Goal: Check status: Check status

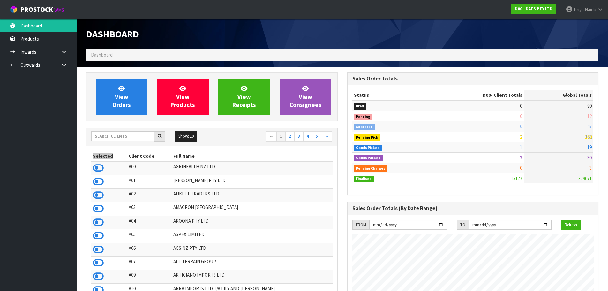
scroll to position [484, 261]
click at [148, 135] on input "text" at bounding box center [122, 136] width 63 height 10
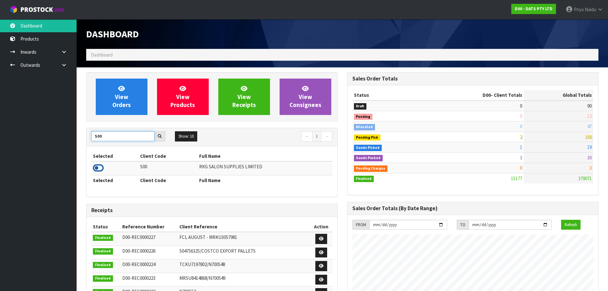
type input "S00"
click at [100, 166] on icon at bounding box center [98, 168] width 11 height 10
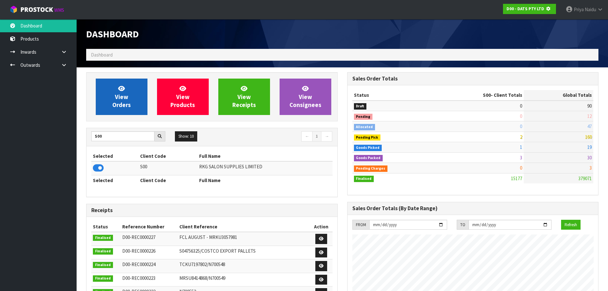
scroll to position [398, 261]
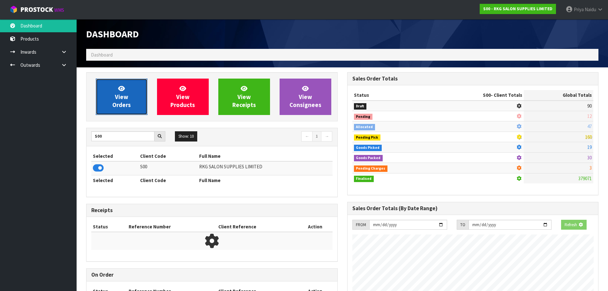
click at [118, 111] on link "View Orders" at bounding box center [122, 97] width 52 height 36
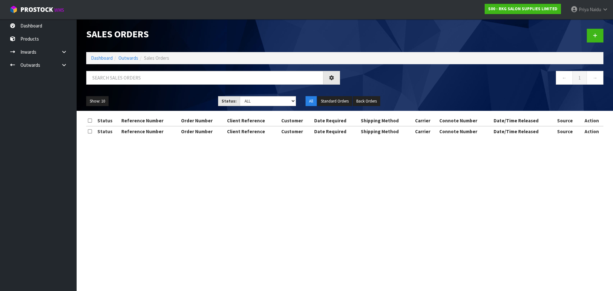
click at [132, 87] on div at bounding box center [212, 80] width 263 height 19
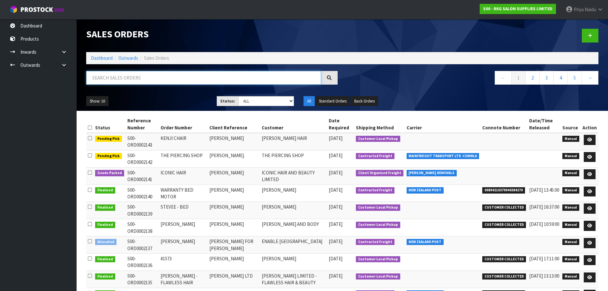
click at [135, 81] on input "text" at bounding box center [203, 78] width 235 height 14
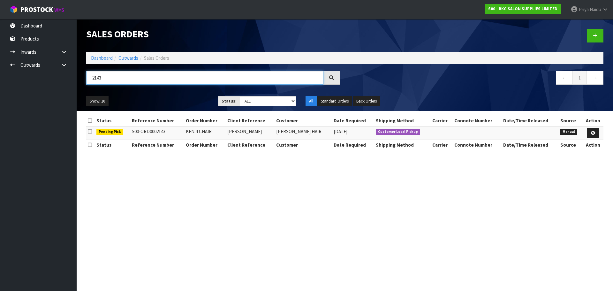
type input "2143"
click at [167, 102] on ul "Show: 10 5 10 25 50" at bounding box center [147, 101] width 122 height 10
click at [587, 132] on link at bounding box center [593, 133] width 12 height 10
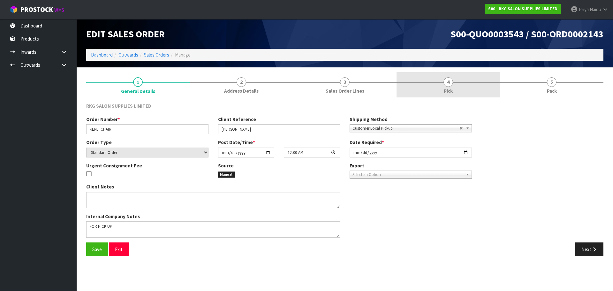
click at [453, 84] on span "4" at bounding box center [449, 82] width 10 height 10
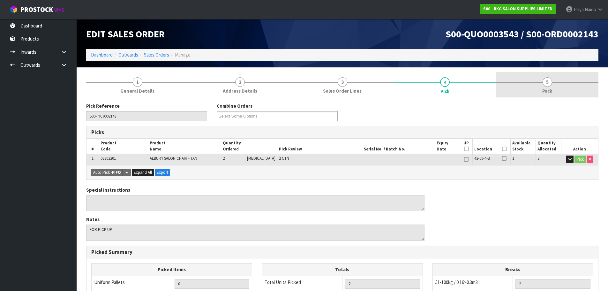
click at [544, 80] on span "5" at bounding box center [548, 82] width 10 height 10
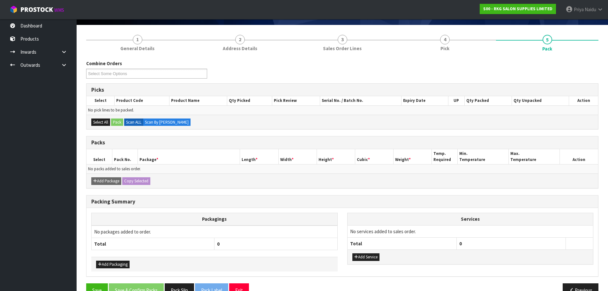
scroll to position [58, 0]
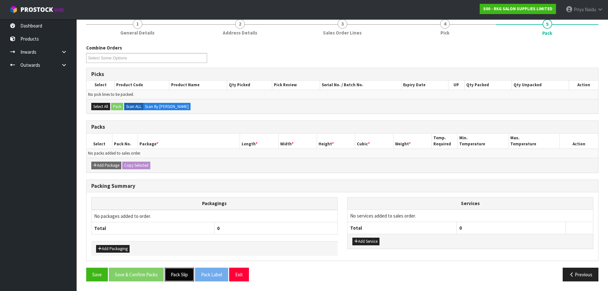
click at [182, 275] on button "Pack Slip" at bounding box center [179, 275] width 29 height 14
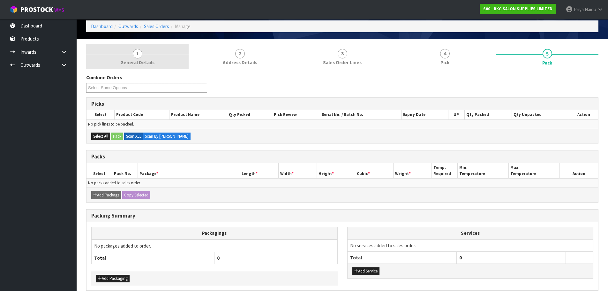
scroll to position [0, 0]
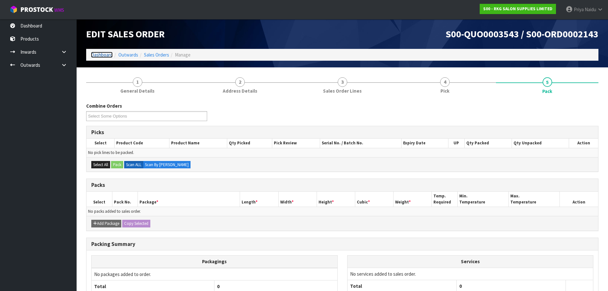
click at [98, 56] on link "Dashboard" at bounding box center [102, 55] width 22 height 6
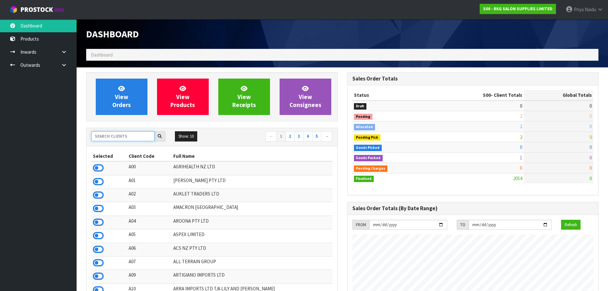
scroll to position [484, 261]
click at [112, 137] on input "text" at bounding box center [122, 136] width 63 height 10
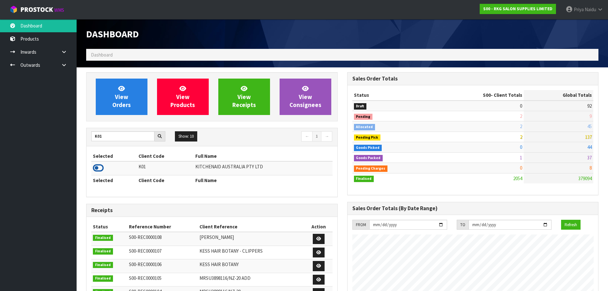
click at [97, 165] on icon at bounding box center [98, 168] width 11 height 10
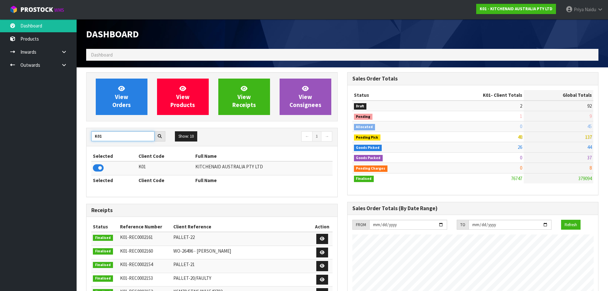
click at [115, 137] on input "K01" at bounding box center [122, 136] width 63 height 10
type input "K"
type input "S08"
click at [98, 166] on icon at bounding box center [98, 168] width 11 height 10
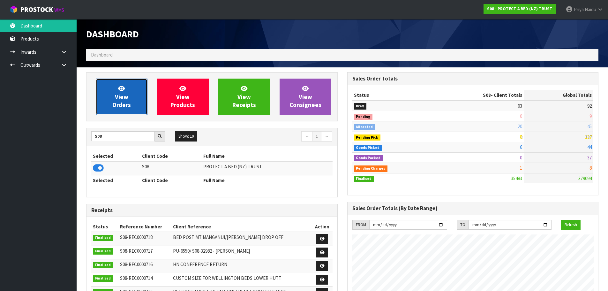
click at [127, 93] on link "View Orders" at bounding box center [122, 97] width 52 height 36
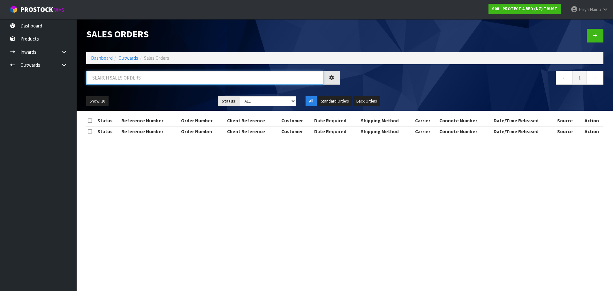
click at [128, 79] on input "text" at bounding box center [204, 78] width 237 height 14
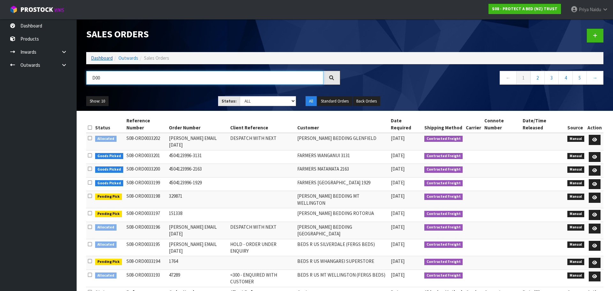
type input "D00"
click at [101, 58] on link "Dashboard" at bounding box center [102, 58] width 22 height 6
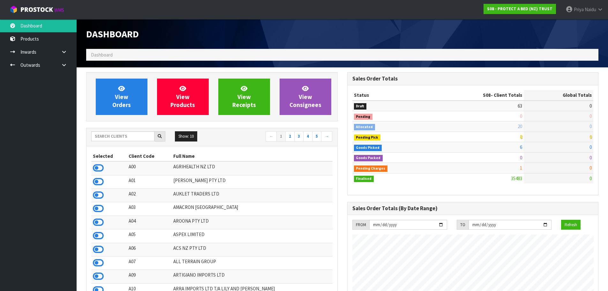
scroll to position [484, 261]
click at [116, 137] on input "text" at bounding box center [122, 136] width 63 height 10
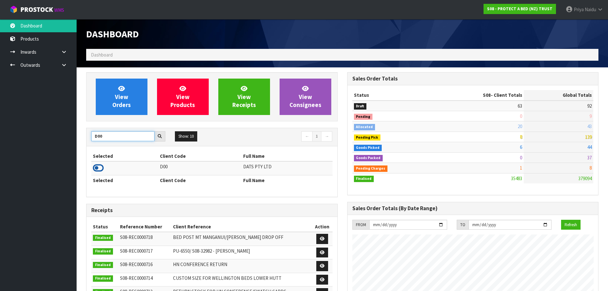
type input "D00"
click at [95, 168] on icon at bounding box center [98, 168] width 11 height 10
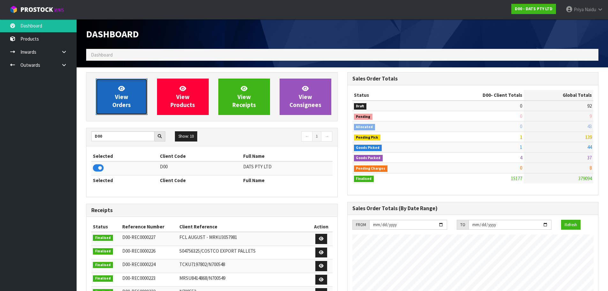
click at [118, 103] on span "View Orders" at bounding box center [121, 97] width 19 height 24
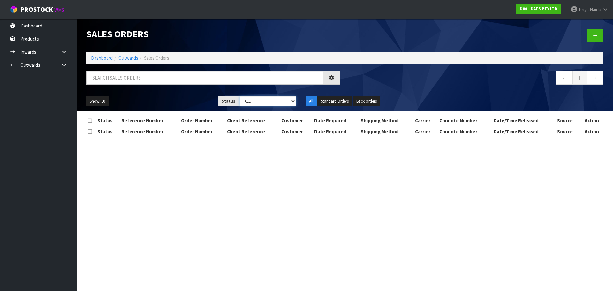
click at [249, 102] on select "Draft Pending Allocated Pending Pick Goods Picked Goods Packed Pending Charges …" at bounding box center [268, 101] width 57 height 10
select select "string:3"
click at [240, 96] on select "Draft Pending Allocated Pending Pick Goods Picked Goods Packed Pending Charges …" at bounding box center [268, 101] width 57 height 10
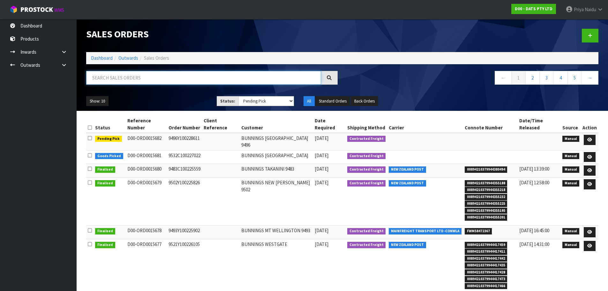
click at [118, 80] on input "text" at bounding box center [203, 78] width 235 height 14
click at [103, 57] on link "Dashboard" at bounding box center [102, 58] width 22 height 6
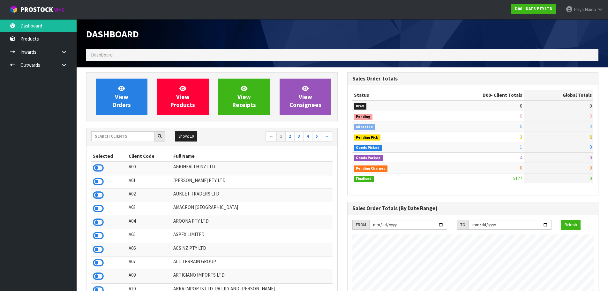
scroll to position [484, 261]
click at [115, 138] on input "text" at bounding box center [122, 136] width 63 height 10
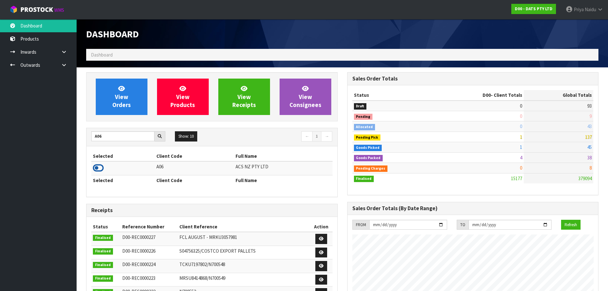
click at [99, 166] on icon at bounding box center [98, 168] width 11 height 10
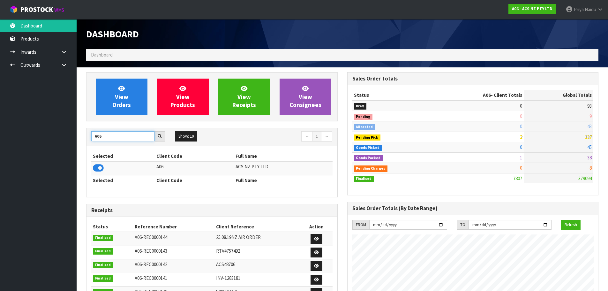
click at [115, 135] on input "A06" at bounding box center [122, 136] width 63 height 10
type input "A"
type input "S01"
click at [95, 165] on icon at bounding box center [98, 168] width 11 height 10
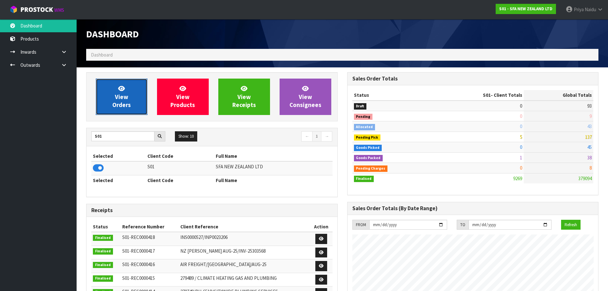
click at [118, 104] on span "View Orders" at bounding box center [121, 97] width 19 height 24
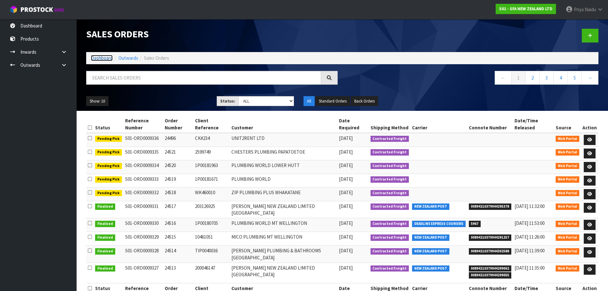
click at [104, 59] on link "Dashboard" at bounding box center [102, 58] width 22 height 6
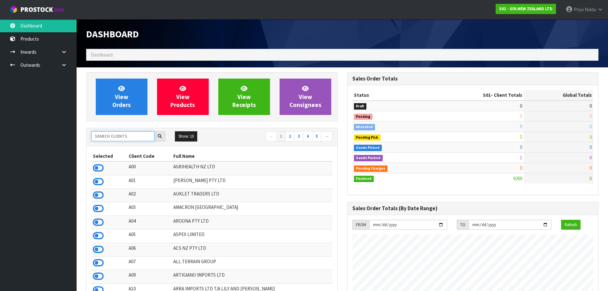
scroll to position [484, 261]
click at [117, 135] on input "text" at bounding box center [122, 136] width 63 height 10
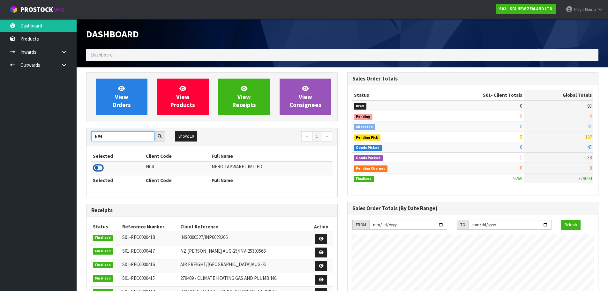
type input "N04"
click at [97, 169] on icon at bounding box center [98, 168] width 11 height 10
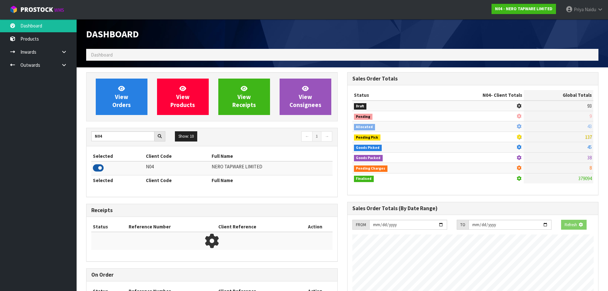
scroll to position [505, 261]
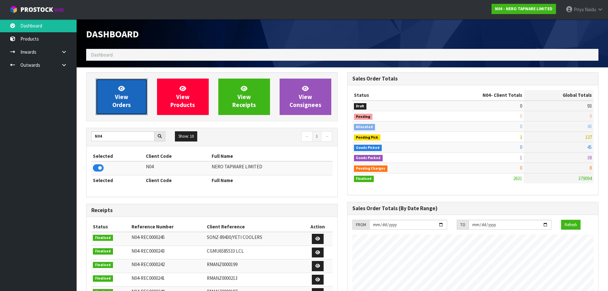
click at [109, 100] on link "View Orders" at bounding box center [122, 97] width 52 height 36
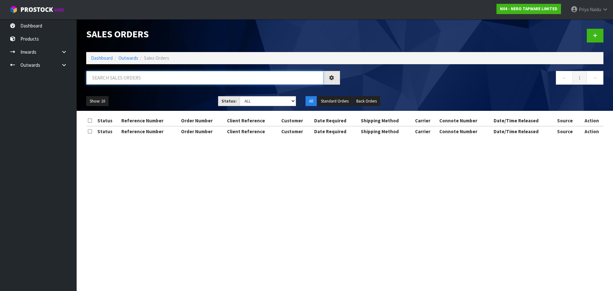
click at [120, 82] on input "text" at bounding box center [204, 78] width 237 height 14
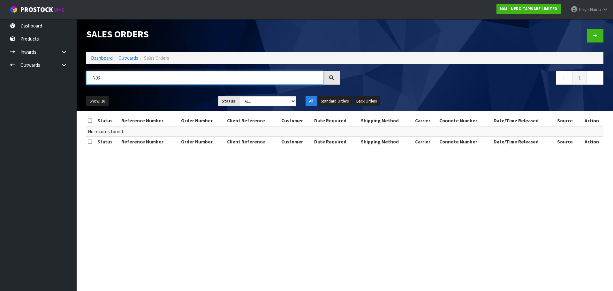
type input "N03"
click at [109, 57] on link "Dashboard" at bounding box center [102, 58] width 22 height 6
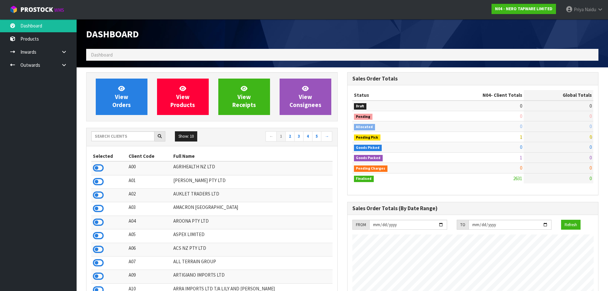
scroll to position [498, 261]
click at [118, 137] on input "text" at bounding box center [122, 136] width 63 height 10
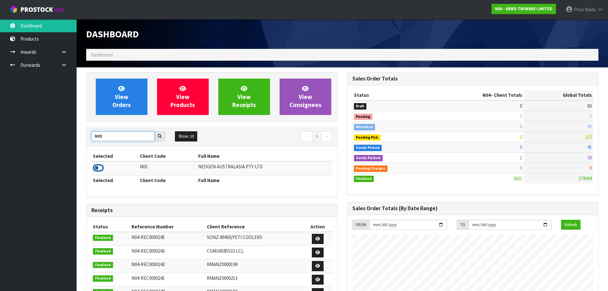
type input "N03"
click at [100, 170] on icon at bounding box center [98, 168] width 11 height 10
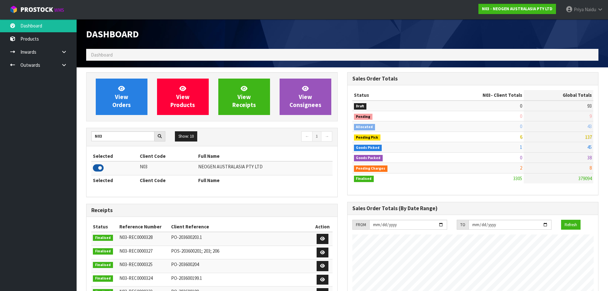
scroll to position [484, 261]
